Goal: Task Accomplishment & Management: Manage account settings

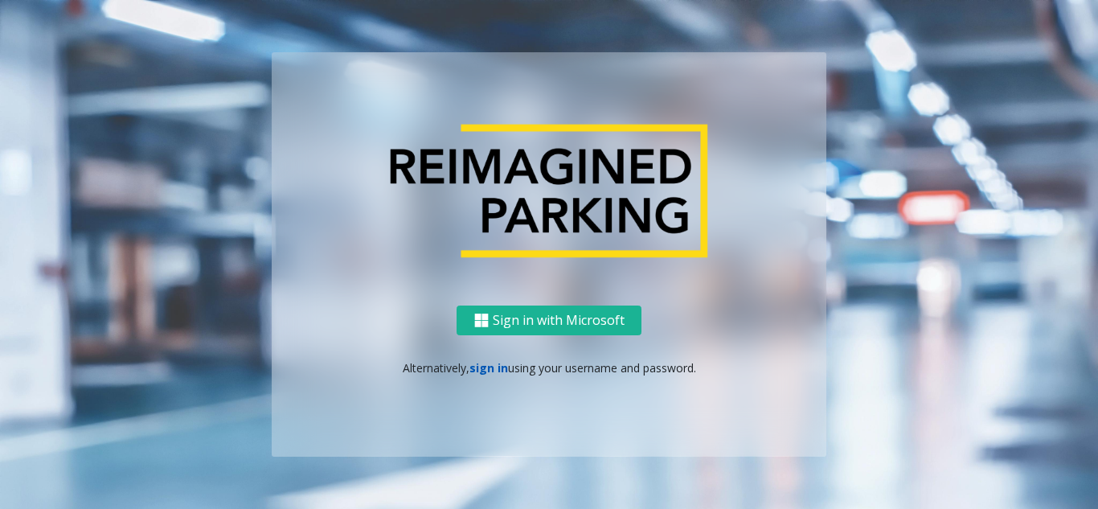
click at [490, 372] on link "sign in" at bounding box center [488, 367] width 39 height 15
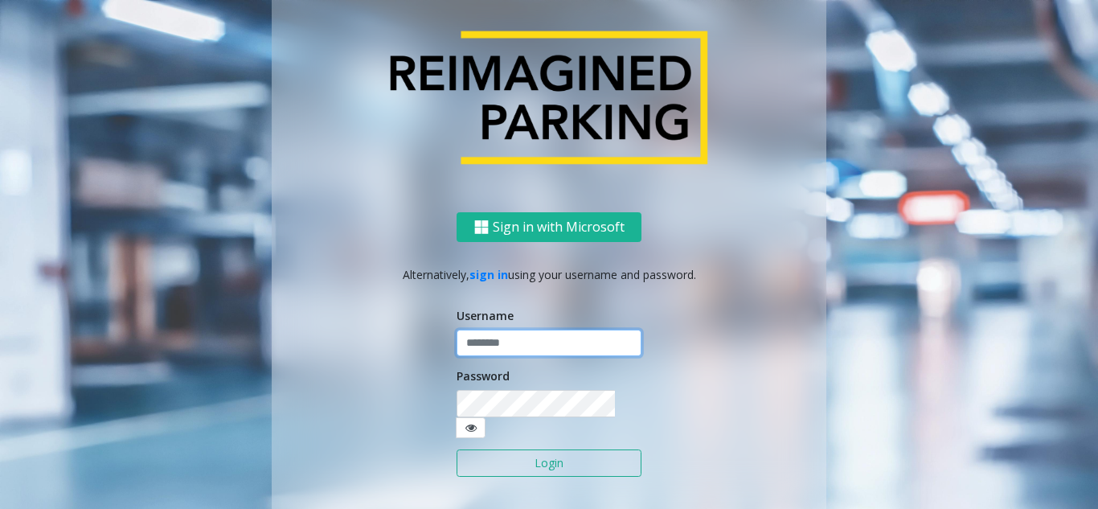
click at [493, 348] on input "text" at bounding box center [549, 343] width 185 height 27
type input "********"
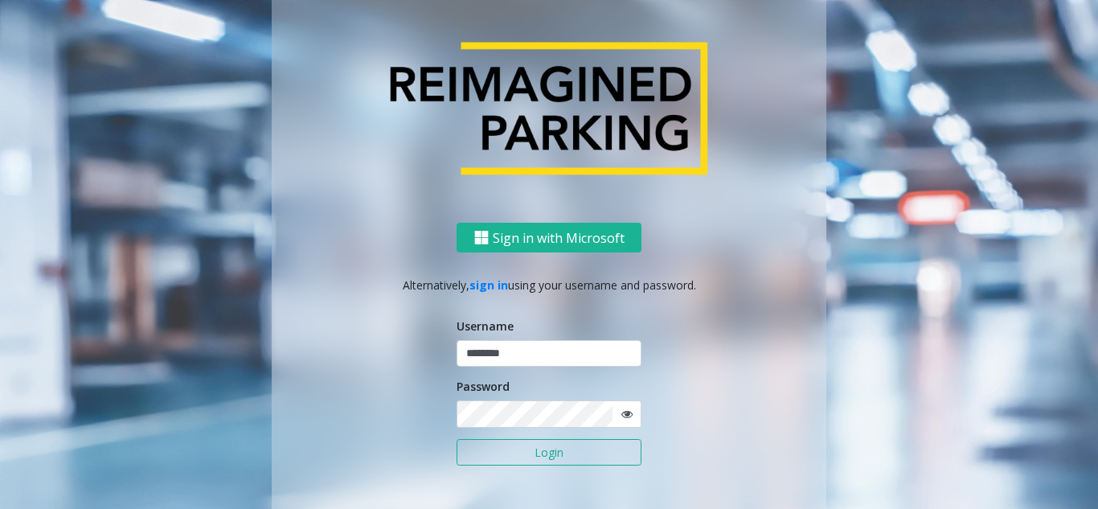
click at [621, 412] on icon at bounding box center [626, 413] width 11 height 11
click at [559, 454] on button "Login" at bounding box center [549, 452] width 185 height 27
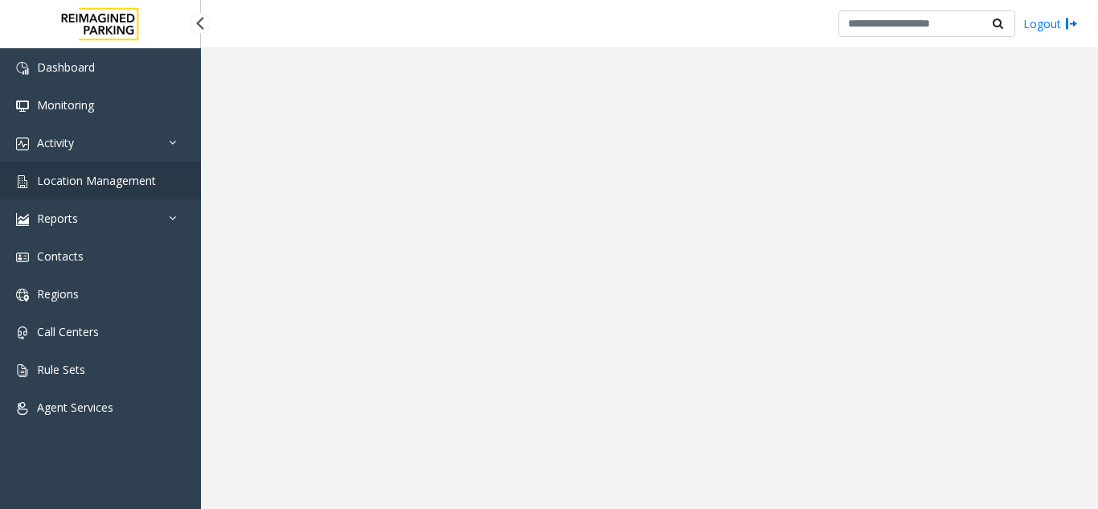
click at [121, 171] on link "Location Management" at bounding box center [100, 181] width 201 height 38
click at [145, 188] on link "Location Management" at bounding box center [100, 181] width 201 height 38
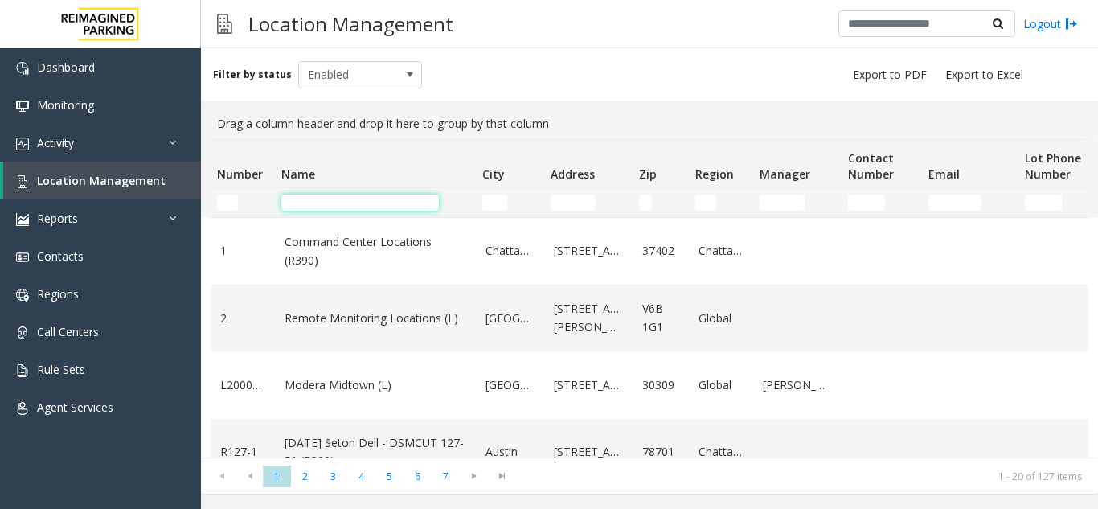
click at [338, 198] on input "Name Filter" at bounding box center [360, 203] width 158 height 16
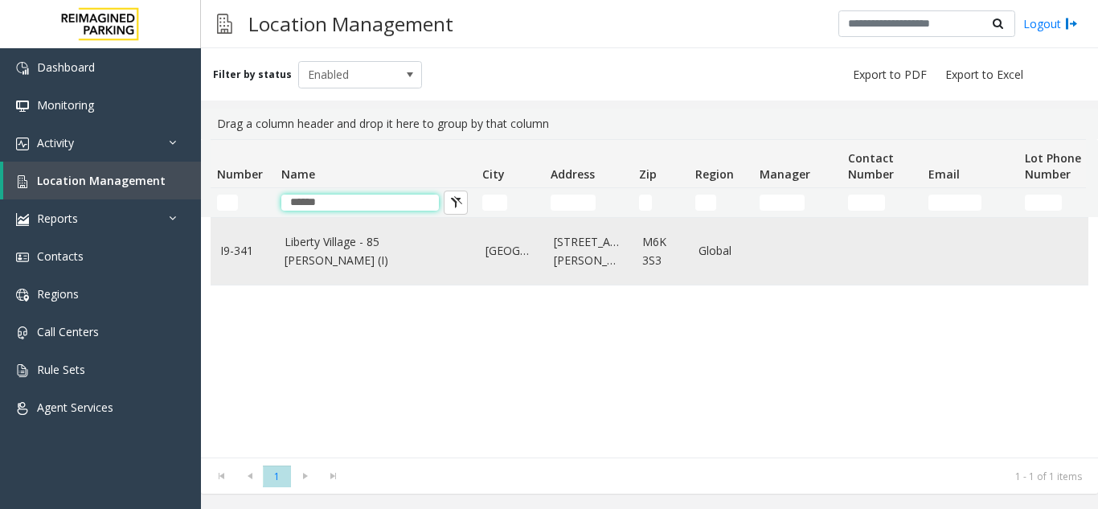
type input "******"
click at [356, 261] on td "Liberty Village - 85 [PERSON_NAME] (I)" at bounding box center [375, 251] width 201 height 67
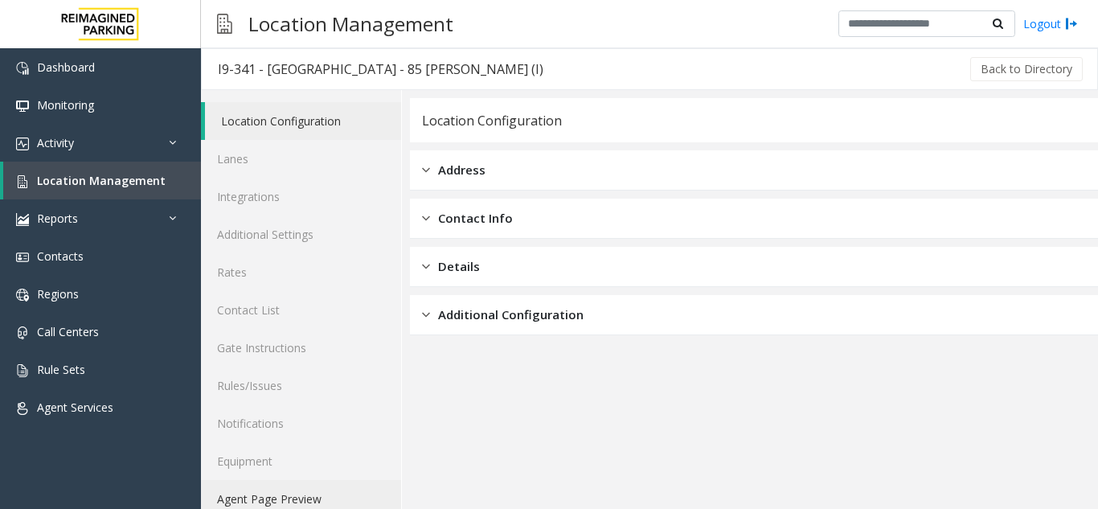
click at [301, 491] on link "Agent Page Preview" at bounding box center [301, 499] width 200 height 38
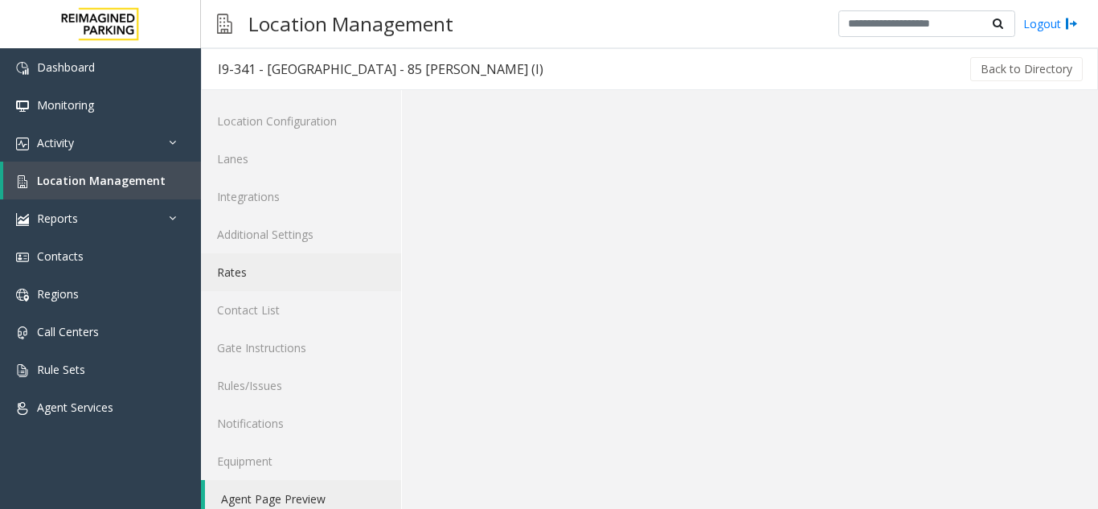
click at [275, 275] on link "Rates" at bounding box center [301, 272] width 200 height 38
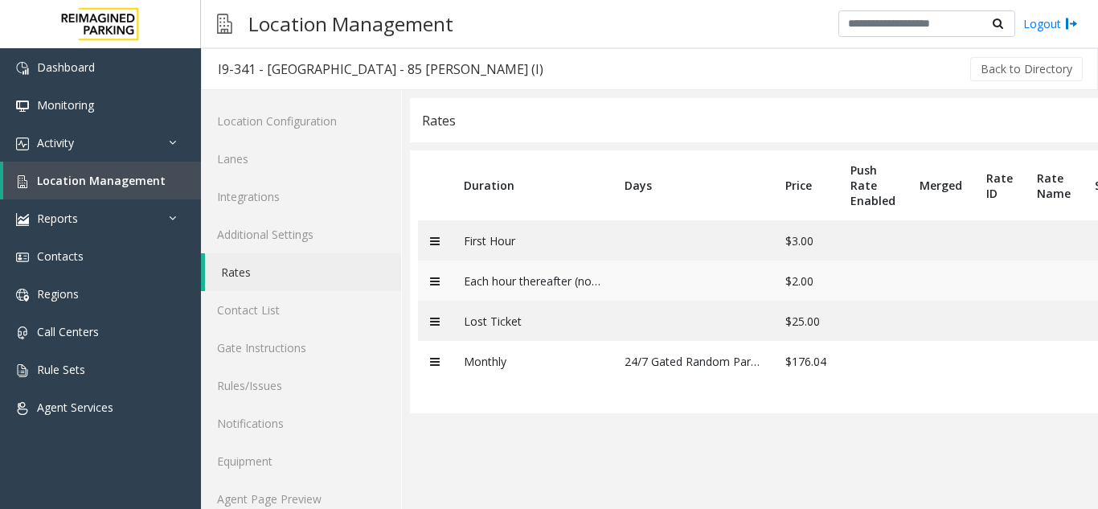
click at [585, 284] on td "Each hour thereafter (no limit)" at bounding box center [532, 280] width 161 height 40
click at [559, 283] on td "Each hour thereafter (no limit)" at bounding box center [532, 280] width 161 height 40
click at [596, 284] on td "Each hour thereafter (no limit)" at bounding box center [532, 280] width 161 height 40
click at [591, 284] on td "Each hour thereafter (no limit)" at bounding box center [532, 280] width 161 height 40
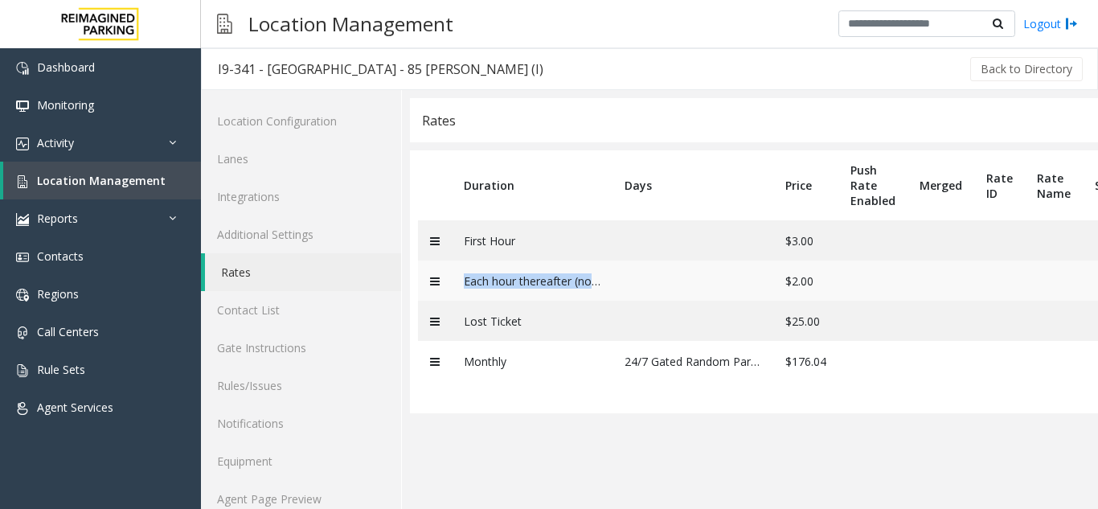
click at [591, 284] on td "Each hour thereafter (no limit)" at bounding box center [532, 280] width 161 height 40
click at [584, 459] on app-rates "Rates Duration Days Price Push Rate Enabled Merged Rate ID Rate Name Source Upd…" at bounding box center [754, 314] width 688 height 432
drag, startPoint x: 851, startPoint y: 287, endPoint x: 745, endPoint y: 285, distance: 106.1
click at [745, 285] on tr "Each hour thereafter (no limit) $2.00" at bounding box center [851, 280] width 866 height 40
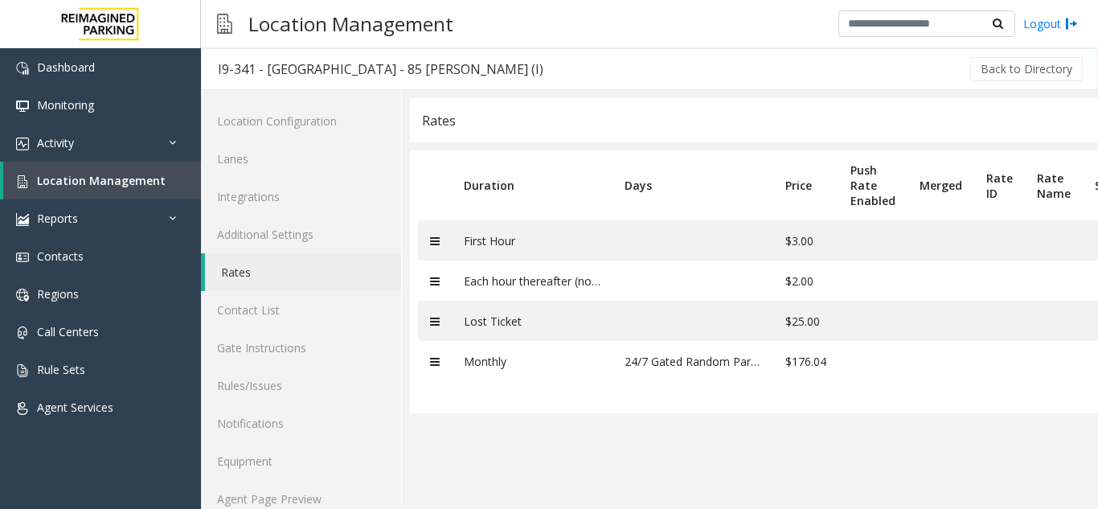
click at [763, 438] on app-rates "Rates Duration Days Price Push Rate Enabled Merged Rate ID Rate Name Source Upd…" at bounding box center [754, 314] width 688 height 432
click at [140, 188] on link "Location Management" at bounding box center [102, 181] width 198 height 38
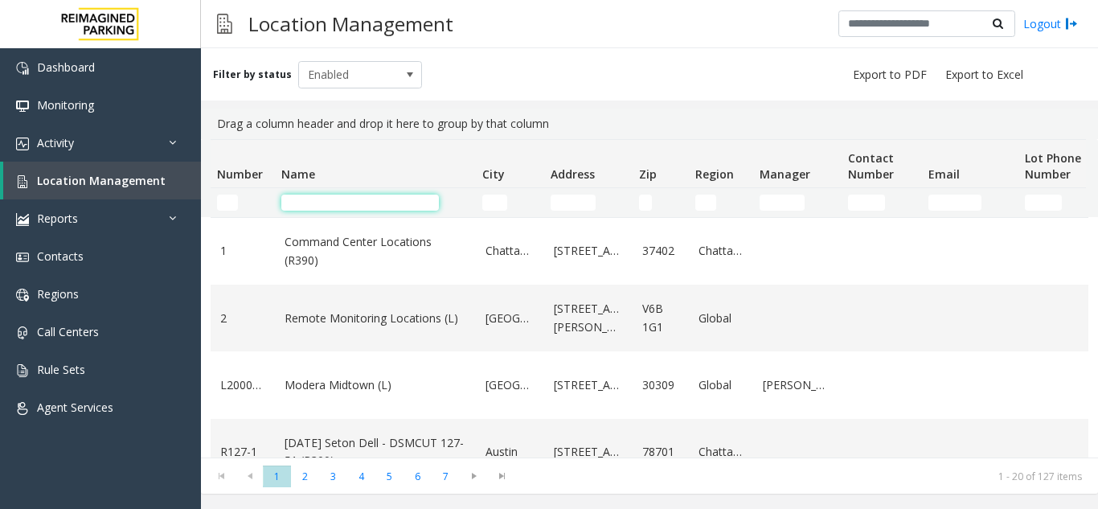
click at [351, 207] on input "Name Filter" at bounding box center [360, 203] width 158 height 16
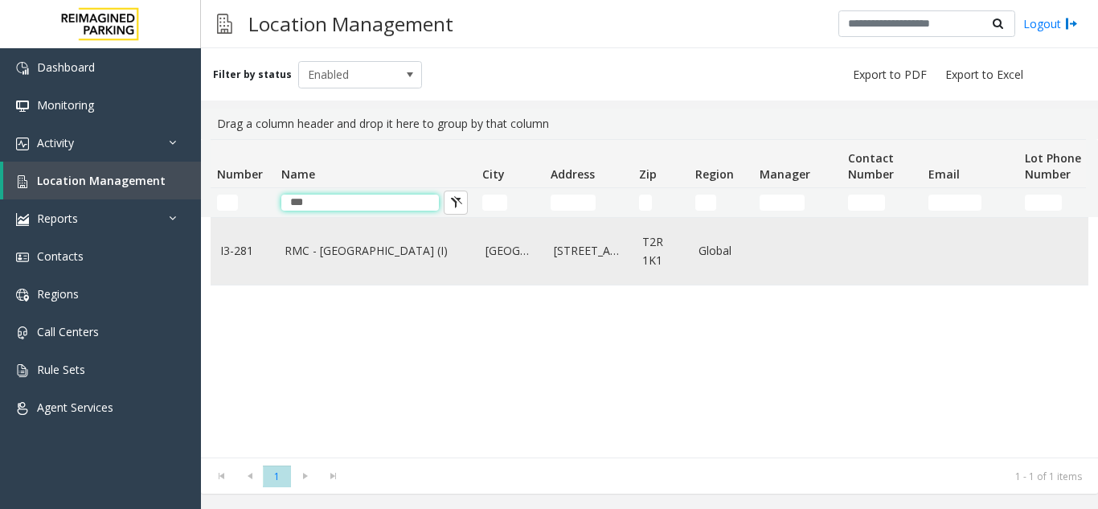
type input "***"
click at [318, 248] on link "RMC - [GEOGRAPHIC_DATA] (I)" at bounding box center [376, 251] width 182 height 18
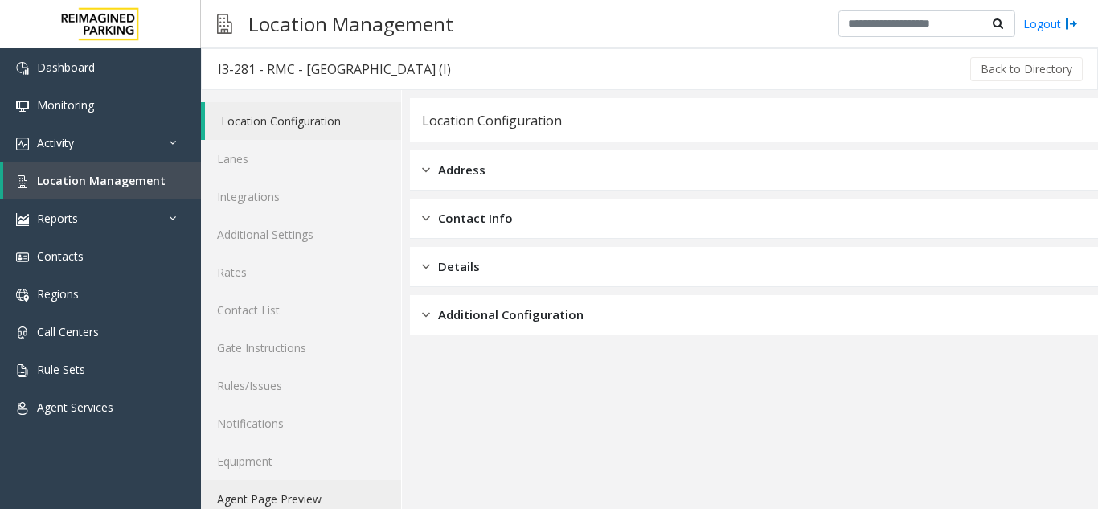
click at [322, 487] on link "Agent Page Preview" at bounding box center [301, 499] width 200 height 38
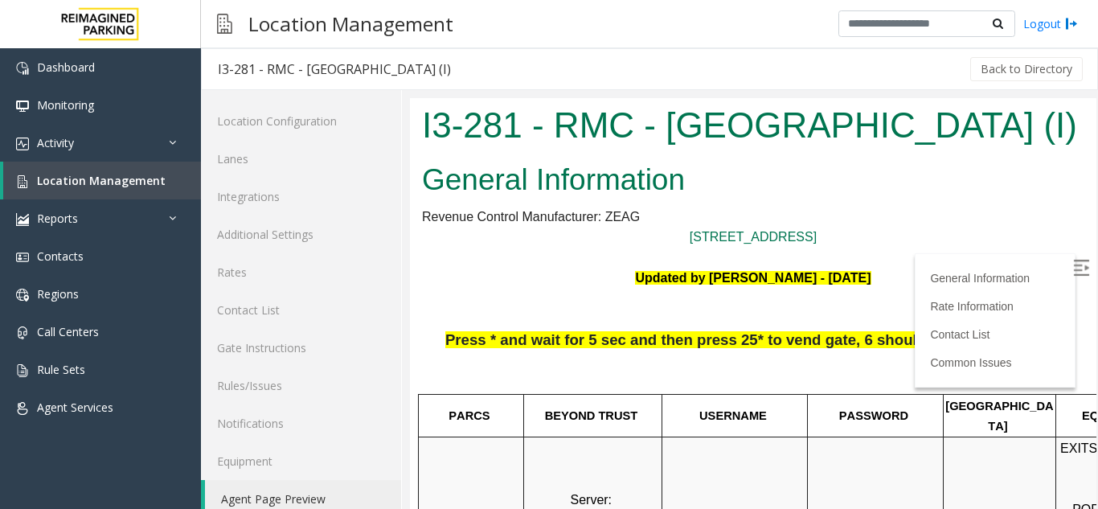
click at [1073, 260] on img at bounding box center [1081, 268] width 16 height 16
